Goal: Task Accomplishment & Management: Use online tool/utility

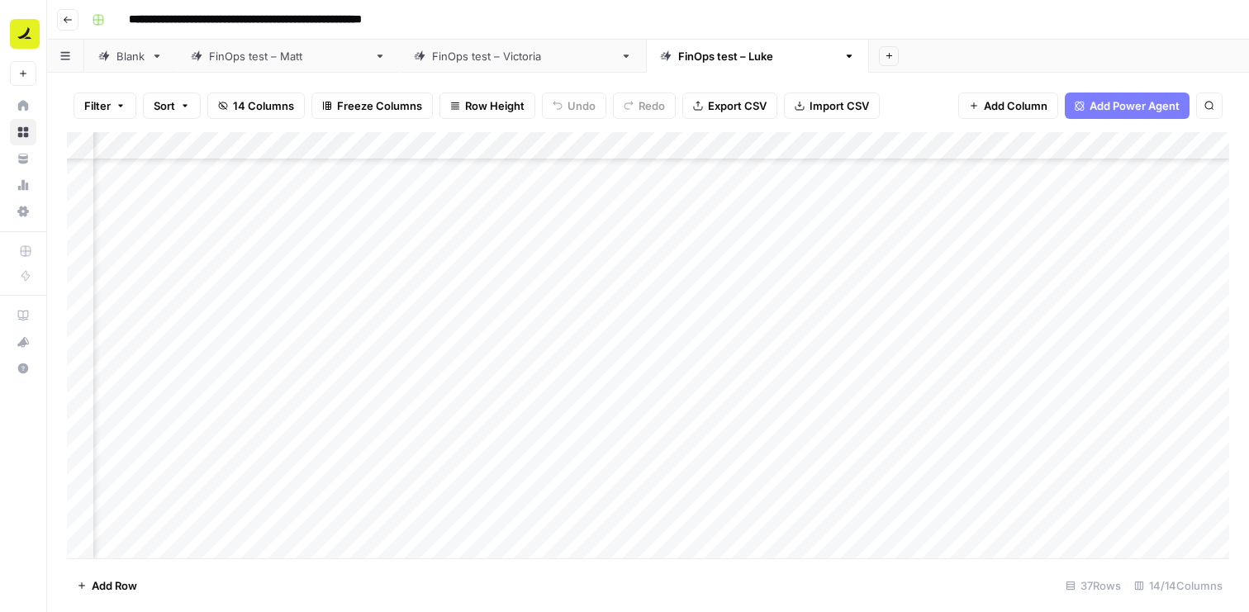
scroll to position [340, 117]
click at [810, 312] on div "Add Column" at bounding box center [648, 345] width 1163 height 426
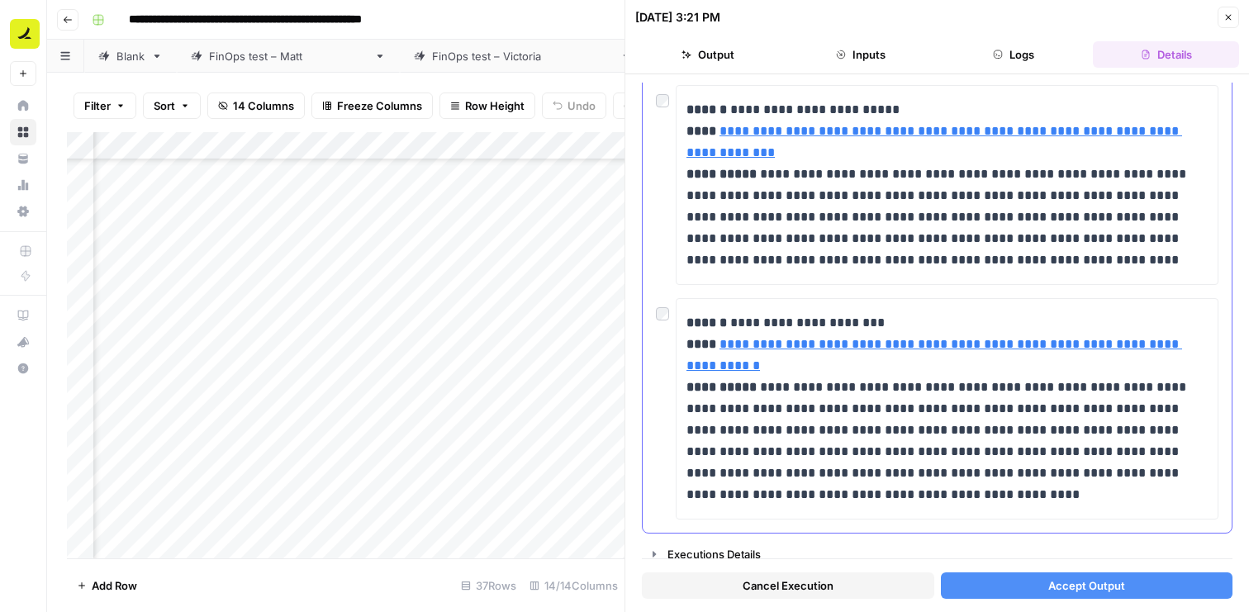
scroll to position [373, 0]
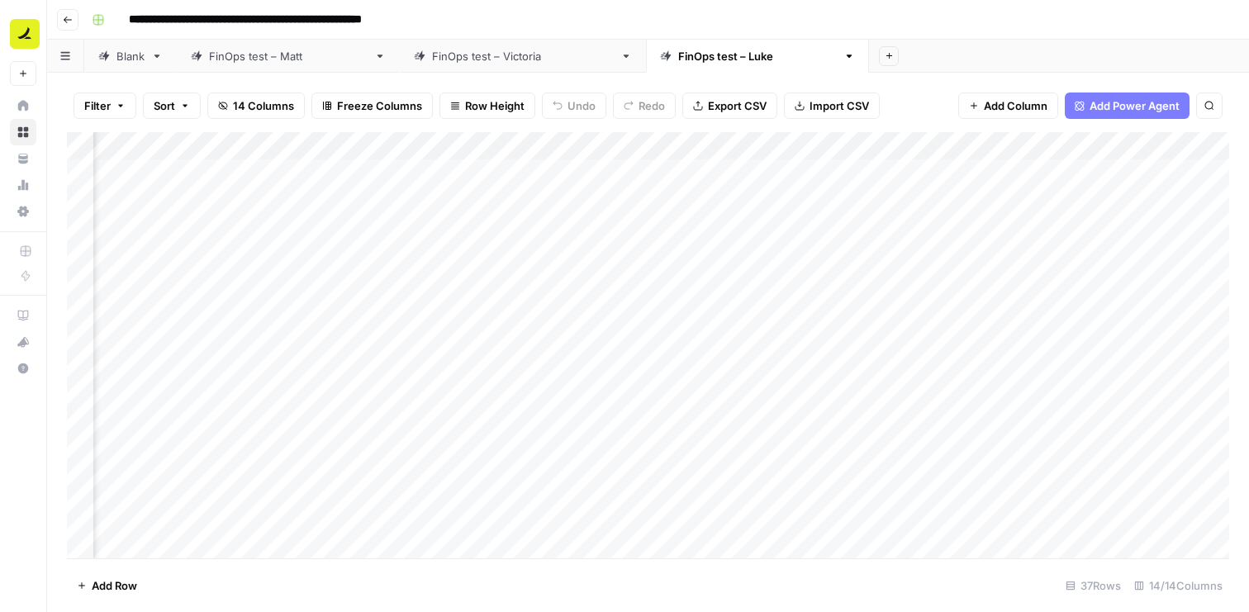
scroll to position [0, 3]
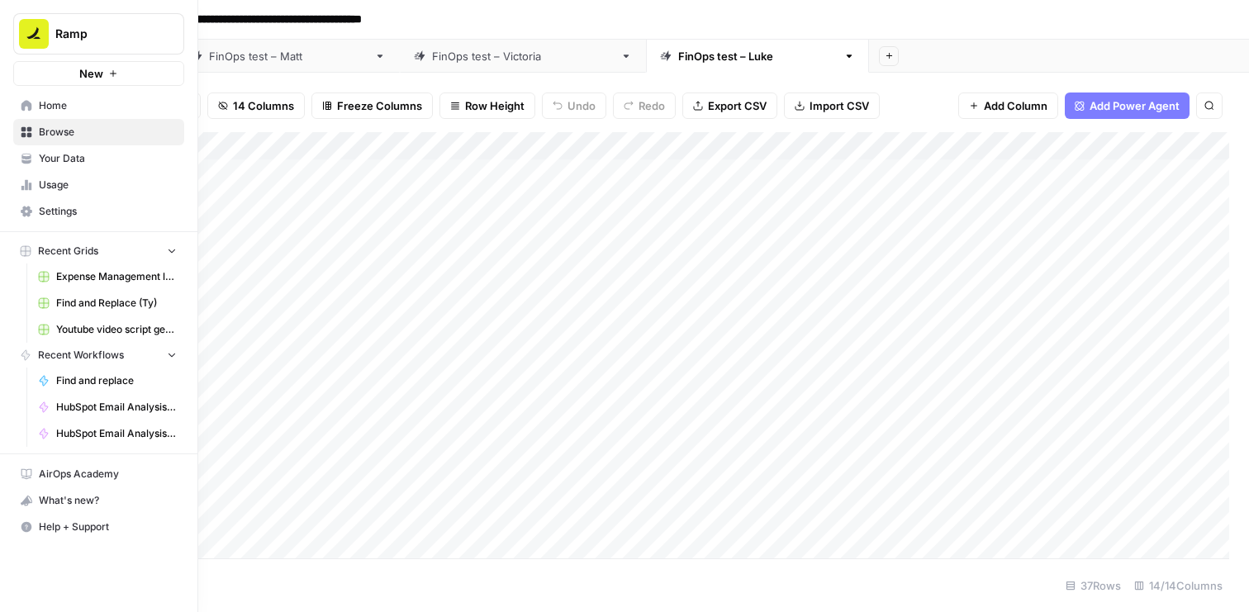
click at [55, 166] on link "Your Data" at bounding box center [98, 158] width 171 height 26
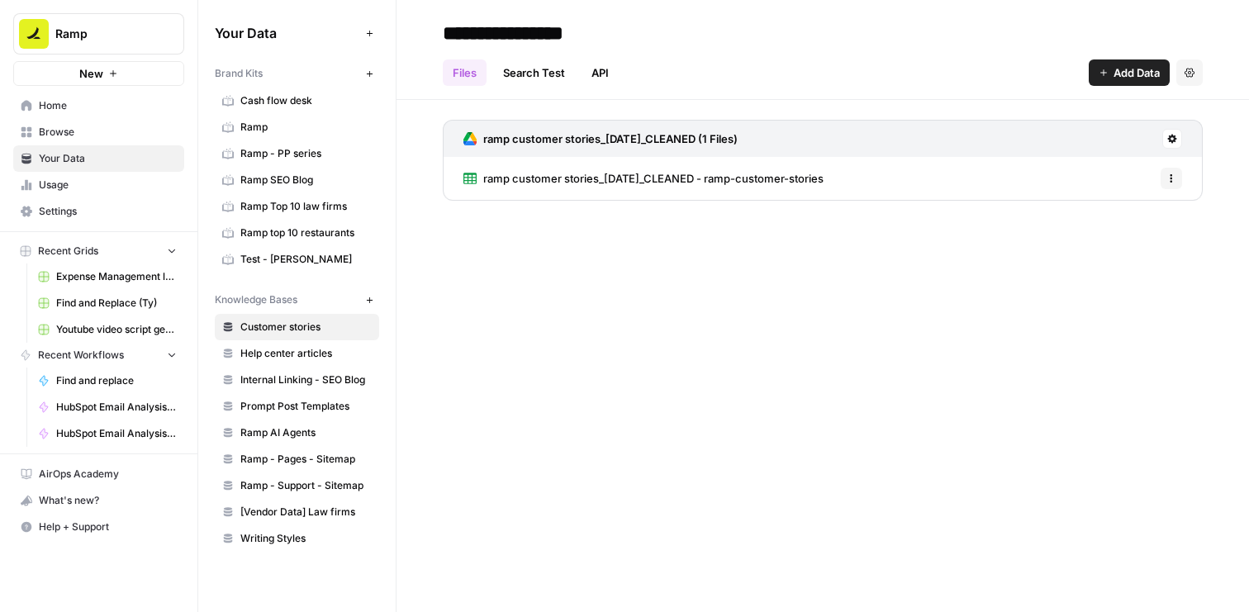
click at [707, 190] on link "ramp customer stories_05-07-25_CLEANED - ramp-customer-stories" at bounding box center [644, 178] width 360 height 43
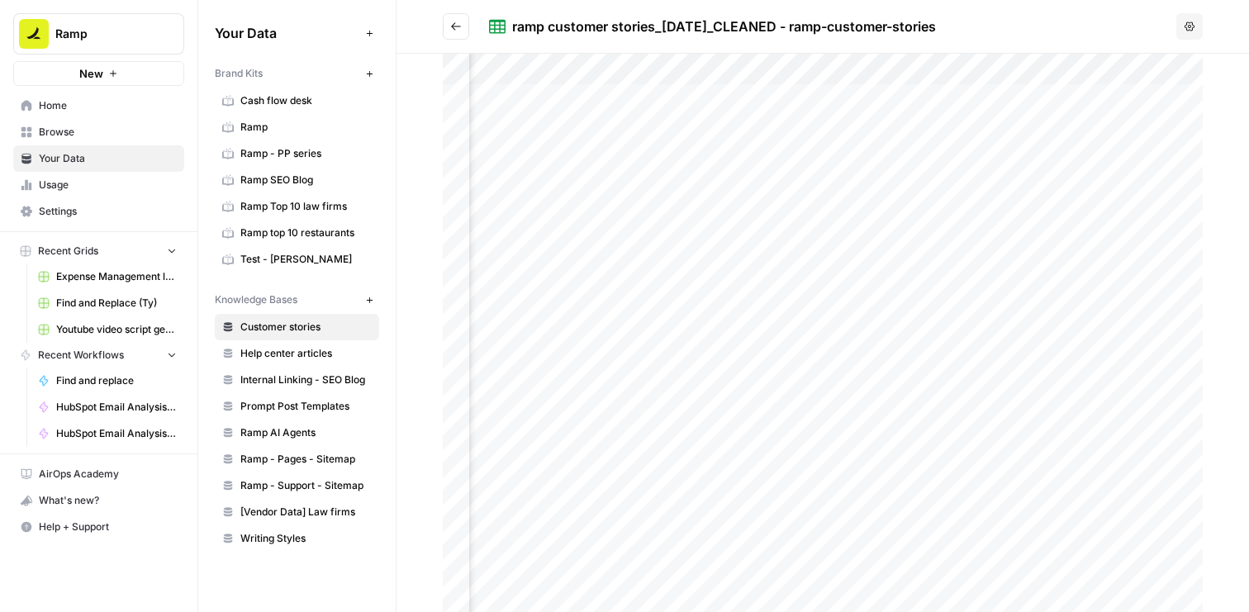
scroll to position [0, 874]
click at [766, 99] on div at bounding box center [823, 333] width 760 height 559
click at [1211, 33] on icon "button" at bounding box center [1208, 33] width 13 height 13
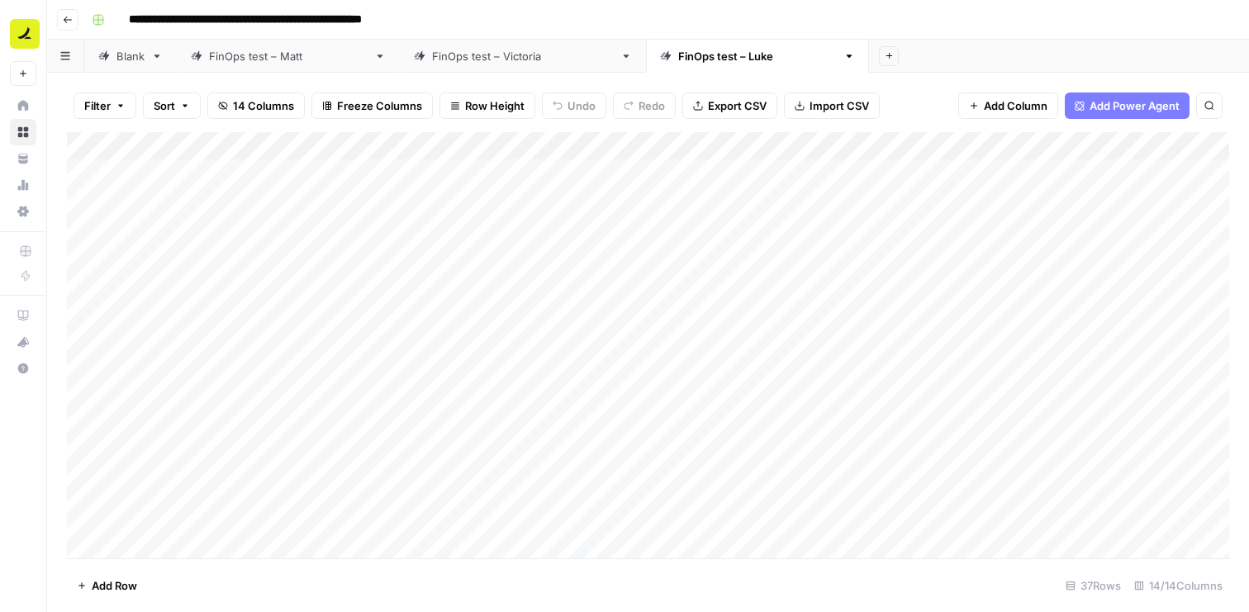
click at [917, 145] on div "Add Column" at bounding box center [648, 345] width 1163 height 426
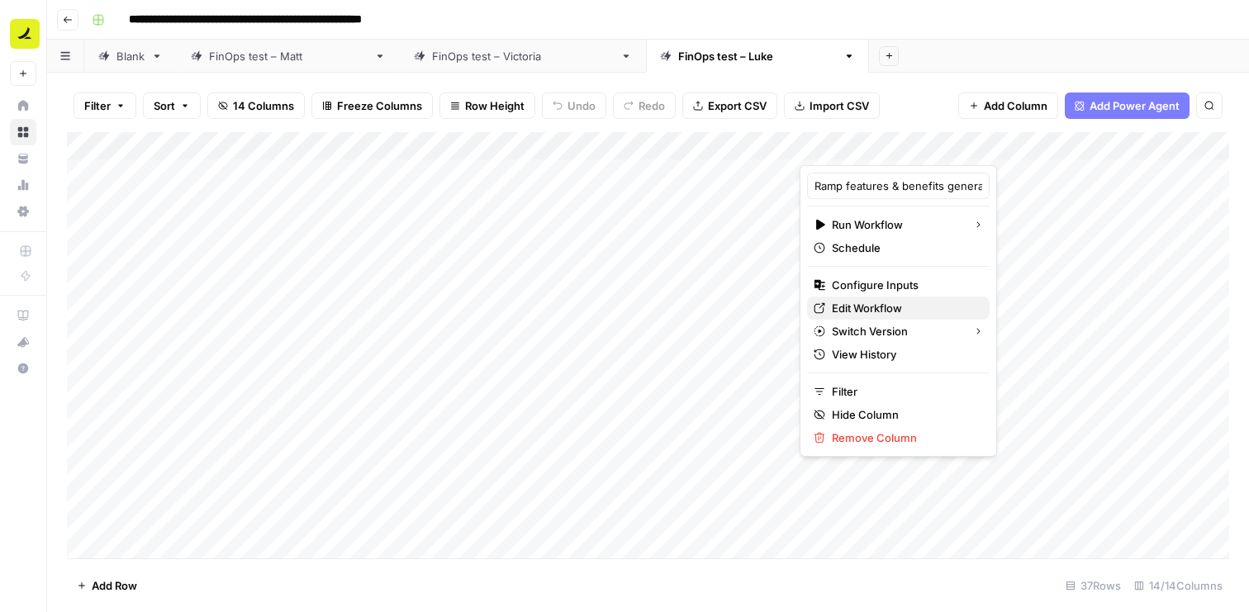
click at [892, 306] on span "Edit Workflow" at bounding box center [904, 308] width 145 height 17
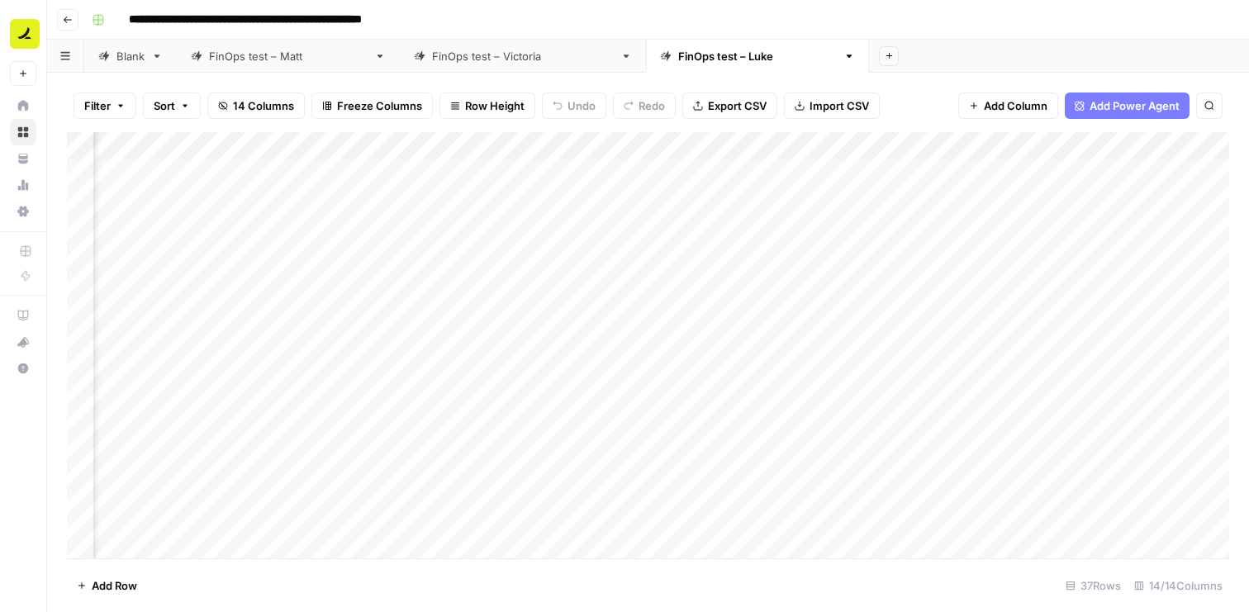
scroll to position [0, 420]
click at [494, 228] on div "Add Column" at bounding box center [648, 345] width 1163 height 426
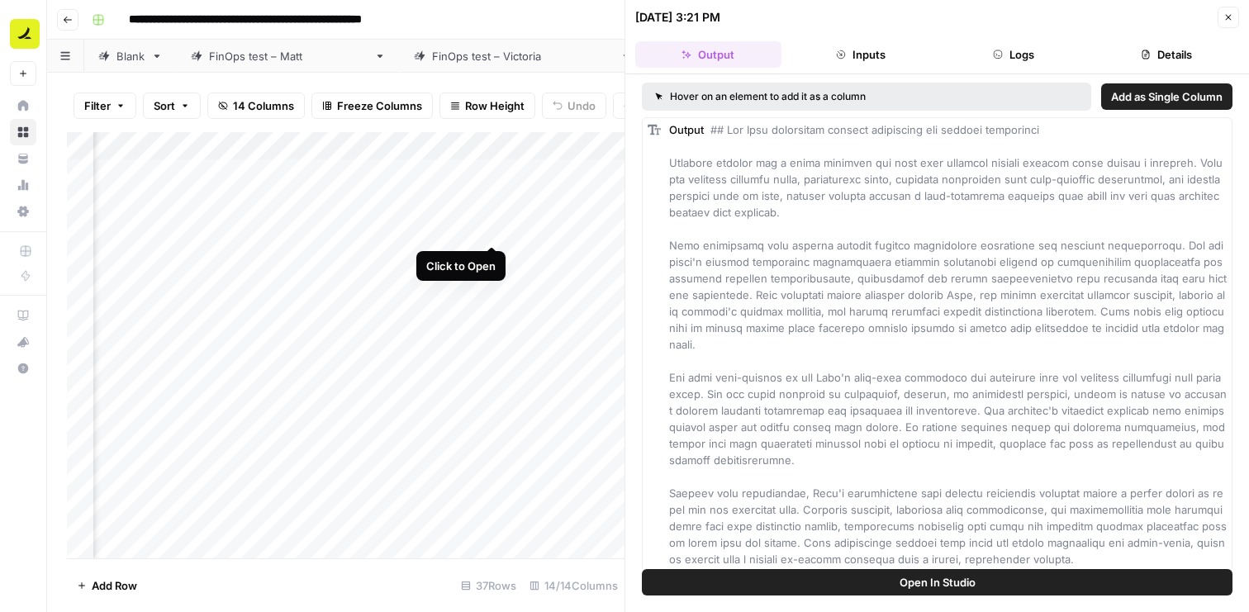
click at [488, 226] on div "Add Column" at bounding box center [346, 345] width 558 height 426
click at [516, 228] on div "Add Column" at bounding box center [346, 345] width 558 height 426
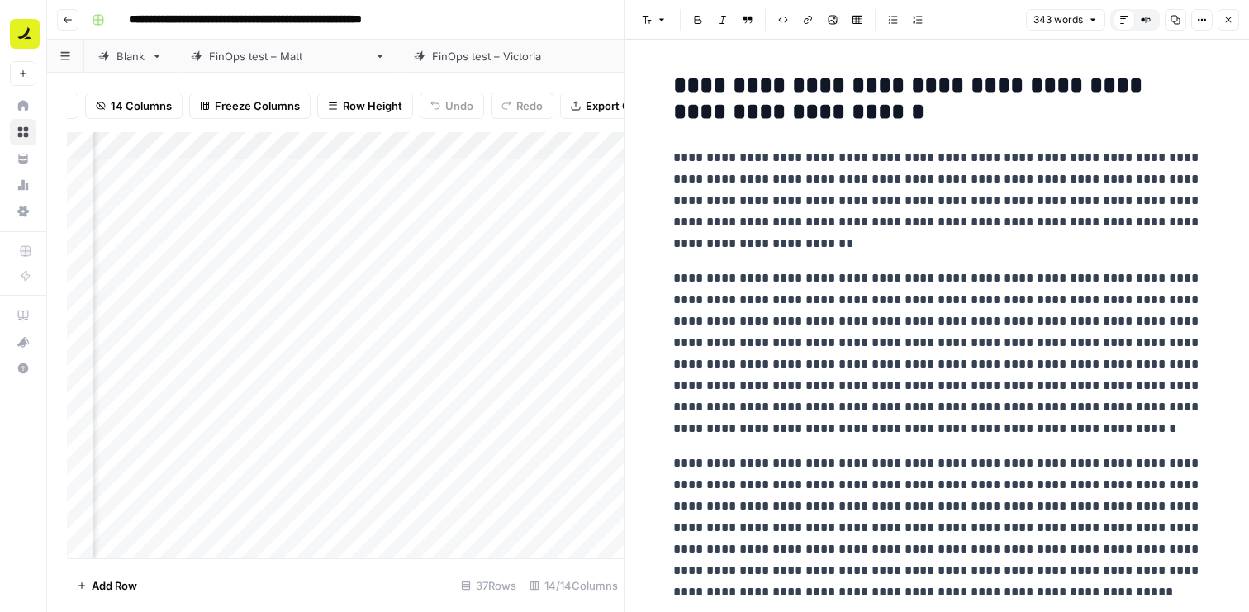
scroll to position [0, 133]
click at [795, 103] on h2 "**********" at bounding box center [937, 99] width 529 height 53
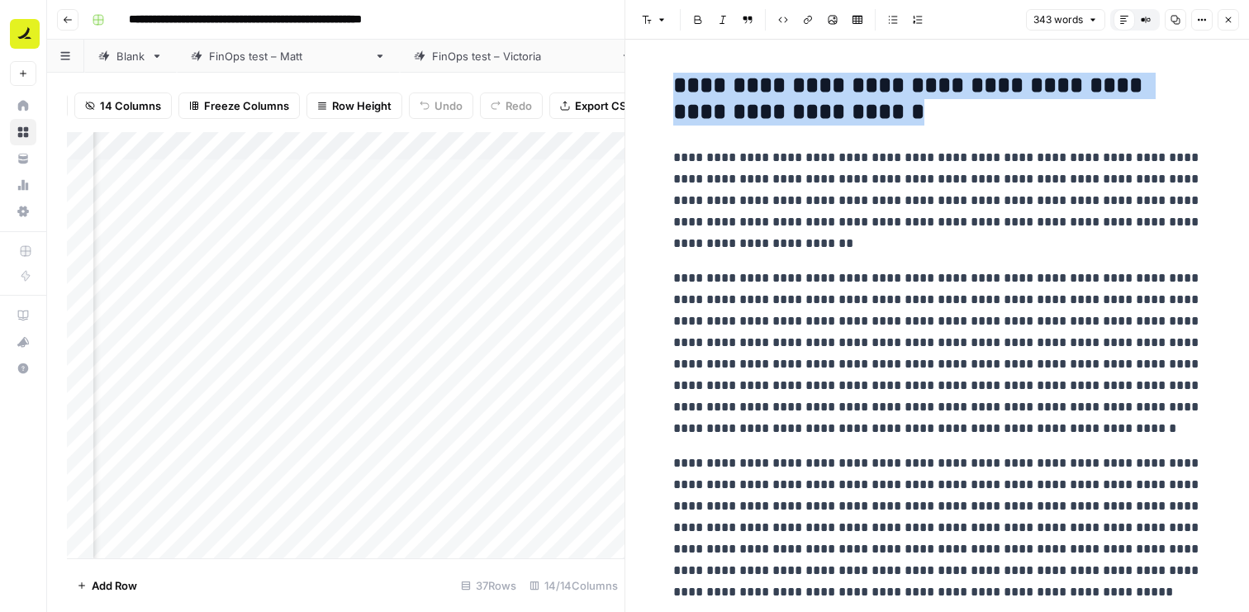
click at [795, 103] on h2 "**********" at bounding box center [937, 99] width 529 height 53
click at [574, 199] on div "Add Column" at bounding box center [346, 345] width 558 height 426
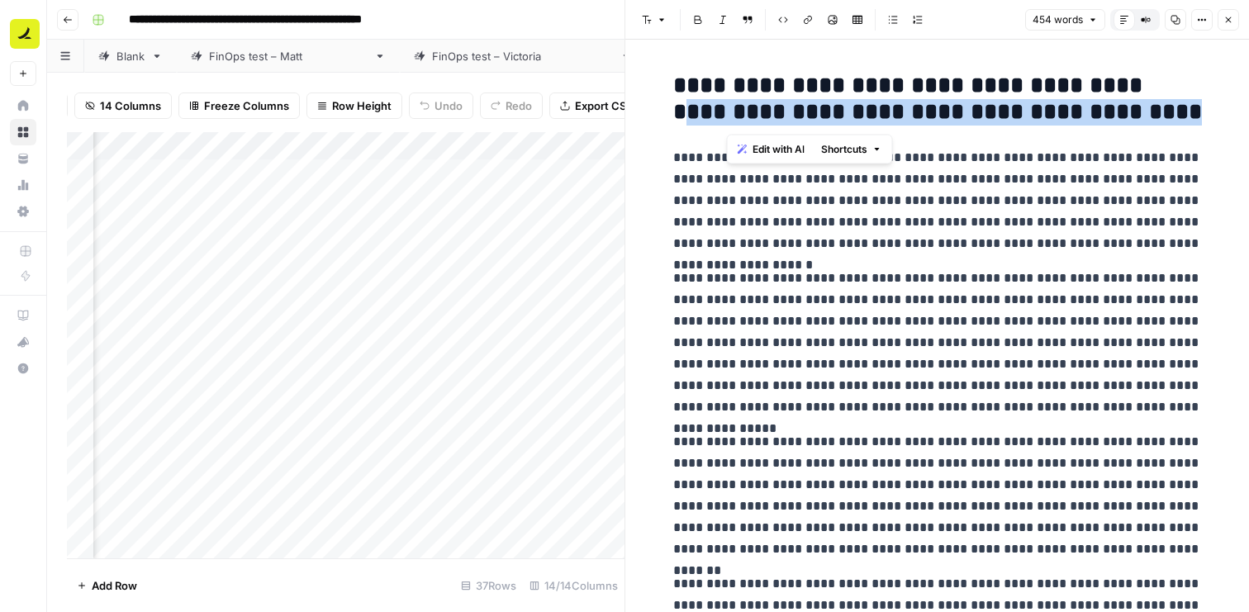
drag, startPoint x: 1181, startPoint y: 114, endPoint x: 724, endPoint y: 109, distance: 457.0
click at [724, 109] on h2 "**********" at bounding box center [937, 99] width 529 height 53
click at [566, 368] on div "Add Column" at bounding box center [346, 345] width 558 height 426
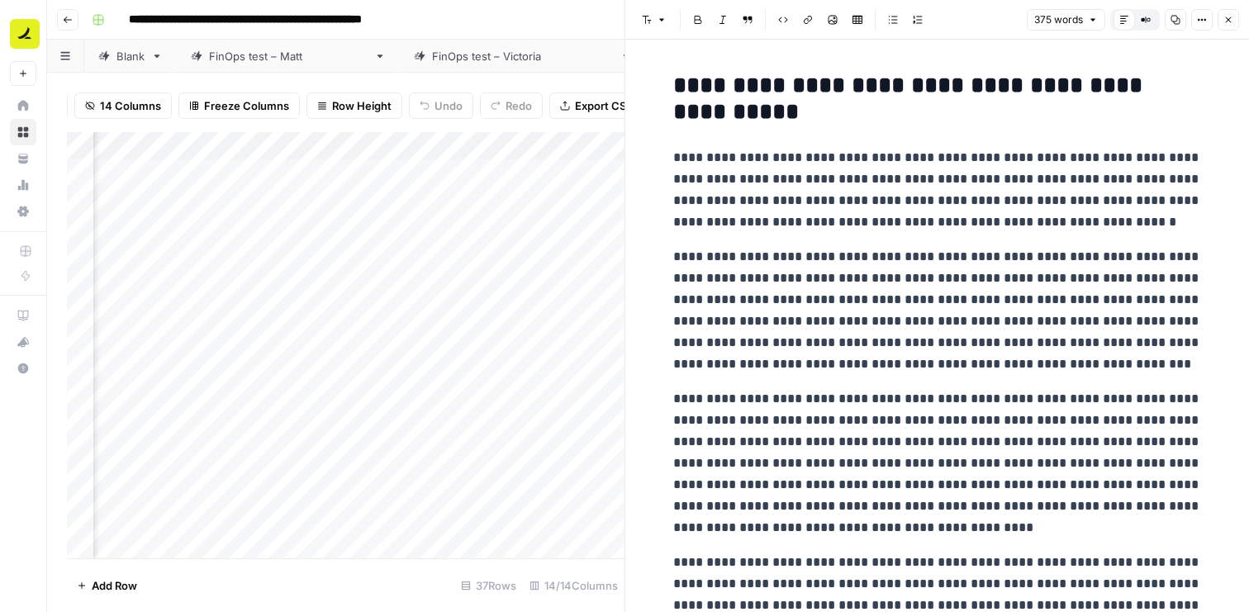
scroll to position [0, 318]
click at [425, 234] on div "Add Column" at bounding box center [346, 345] width 558 height 426
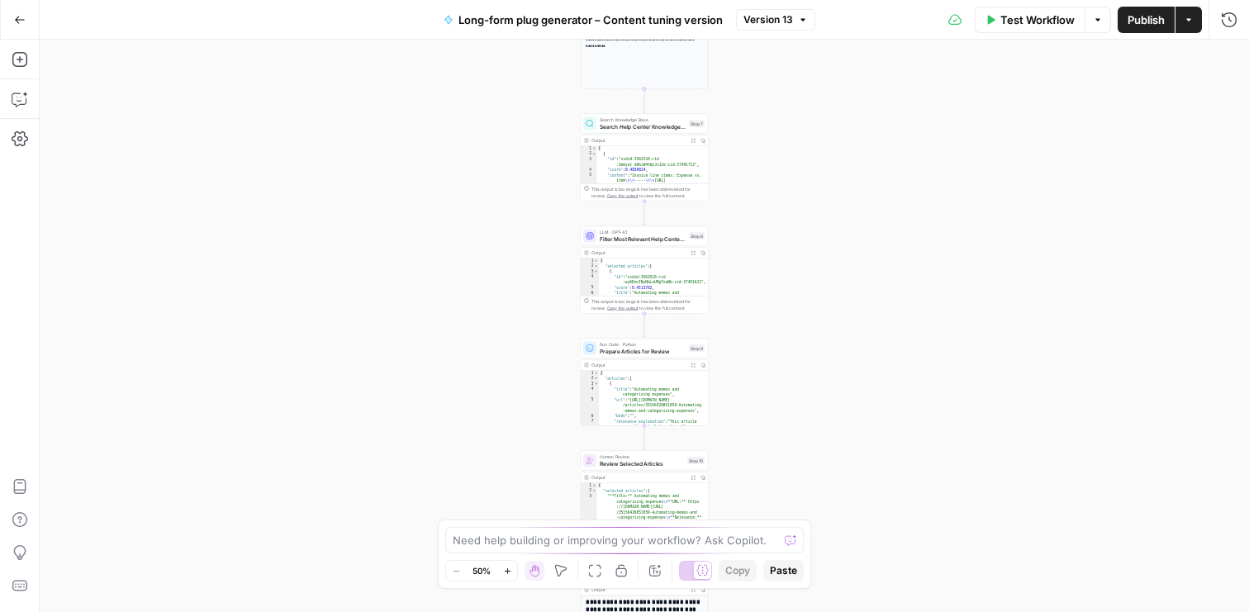
click at [531, 281] on div "**********" at bounding box center [645, 326] width 1210 height 573
click at [633, 126] on span "Search Help Center Knowledge Base" at bounding box center [643, 126] width 86 height 8
